Goal: Find specific page/section: Find specific page/section

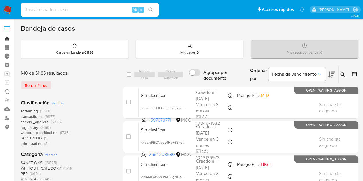
click at [8, 39] on link "Bandeja" at bounding box center [34, 38] width 68 height 9
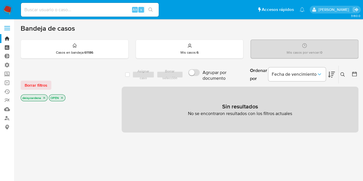
click at [7, 48] on link "Tablero" at bounding box center [34, 47] width 68 height 9
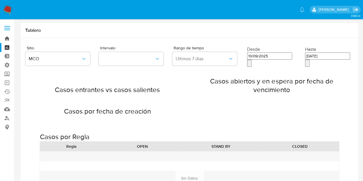
click at [8, 39] on link "Bandeja" at bounding box center [34, 38] width 68 height 9
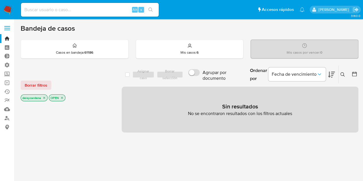
click at [10, 30] on label at bounding box center [7, 28] width 14 height 12
click at [0, 0] on input "checkbox" at bounding box center [0, 0] width 0 height 0
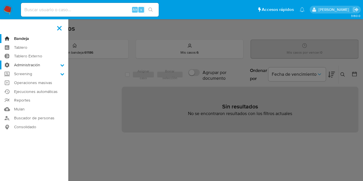
click at [61, 66] on icon at bounding box center [63, 65] width 4 height 2
click at [0, 0] on input "Administración" at bounding box center [0, 0] width 0 height 0
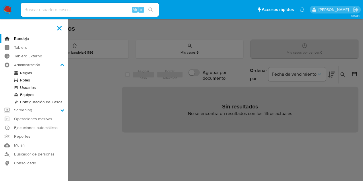
click at [29, 88] on link "Usuarios" at bounding box center [34, 87] width 68 height 7
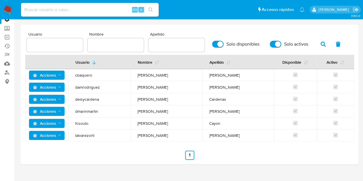
scroll to position [46, 0]
